Goal: Communication & Community: Answer question/provide support

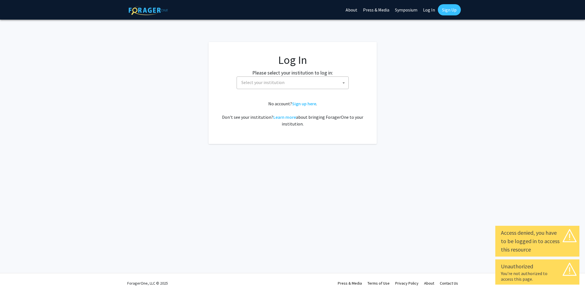
select select
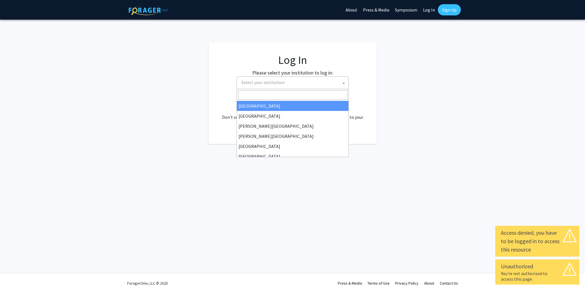
click at [270, 82] on span "Select your institution" at bounding box center [263, 83] width 43 height 6
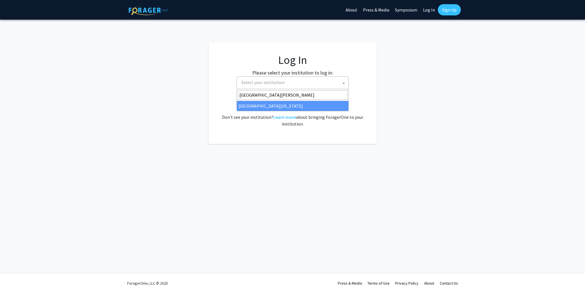
type input "university of mary"
select select "31"
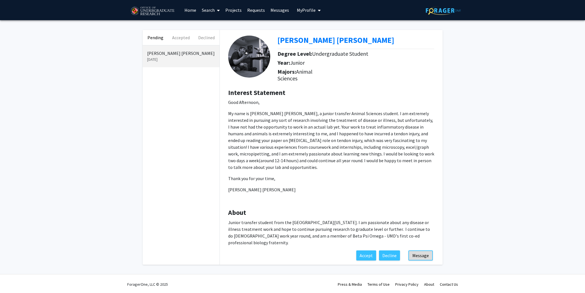
click at [426, 251] on button "Message" at bounding box center [421, 256] width 24 height 10
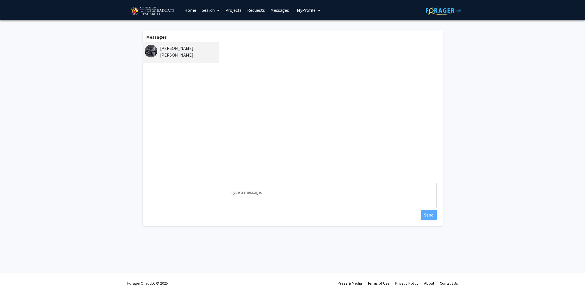
click at [241, 196] on textarea "Type a message" at bounding box center [331, 195] width 212 height 25
click at [327, 200] on textarea "Hi [PERSON_NAME], Good to hear from you. What days and times are you available …" at bounding box center [331, 195] width 212 height 25
click at [351, 200] on textarea "Hi [PERSON_NAME], Good to hear from you. What days and times are you available …" at bounding box center [331, 195] width 212 height 25
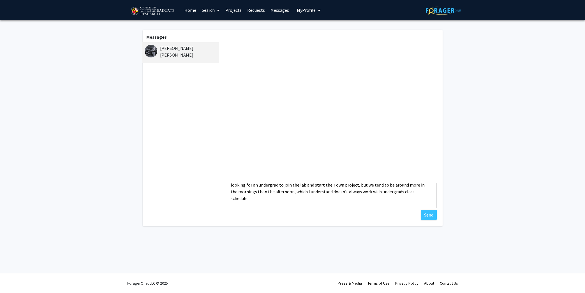
scroll to position [41, 0]
type textarea "Hi [PERSON_NAME], Good to hear from you. What days and times are you available …"
click at [429, 215] on button "Send" at bounding box center [429, 215] width 16 height 10
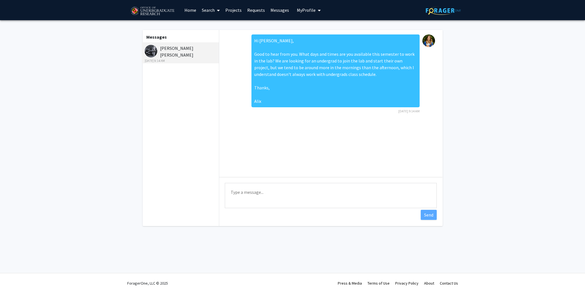
scroll to position [0, 0]
